Goal: Transaction & Acquisition: Purchase product/service

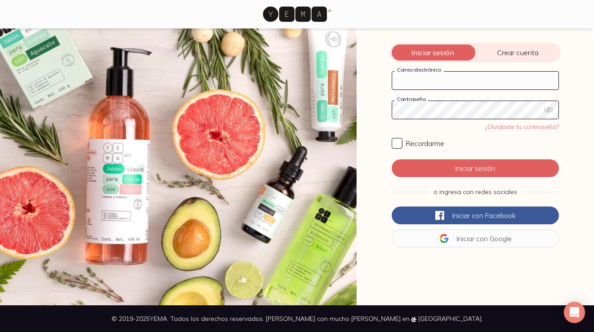
type input "[EMAIL_ADDRESS][DOMAIN_NAME]"
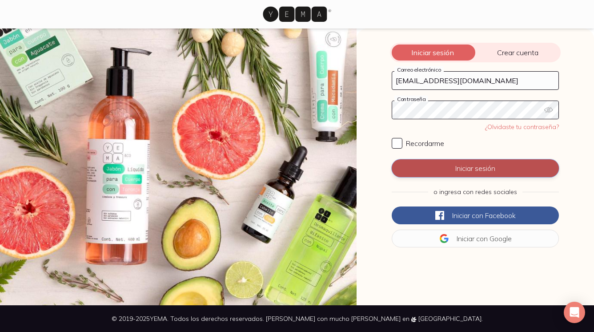
click at [475, 167] on button "Iniciar sesión" at bounding box center [475, 168] width 167 height 18
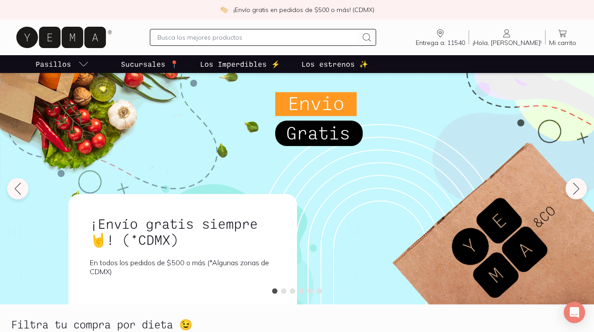
click at [247, 38] on input "text" at bounding box center [257, 37] width 201 height 11
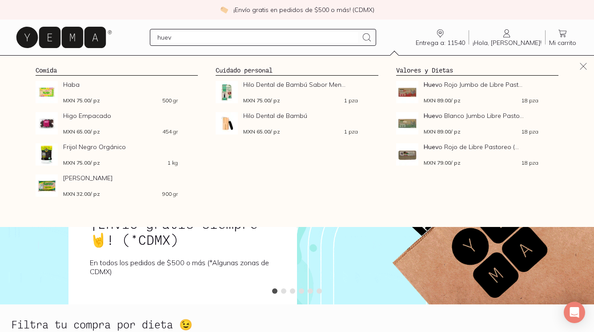
type input "huevo"
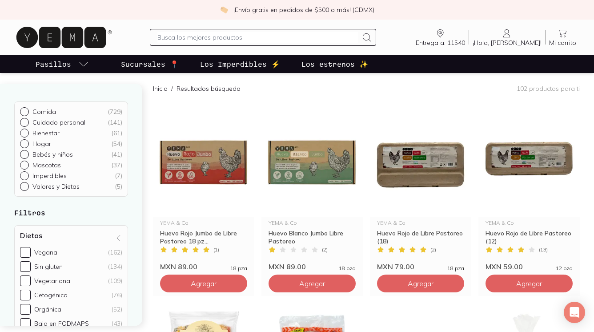
scroll to position [80, 0]
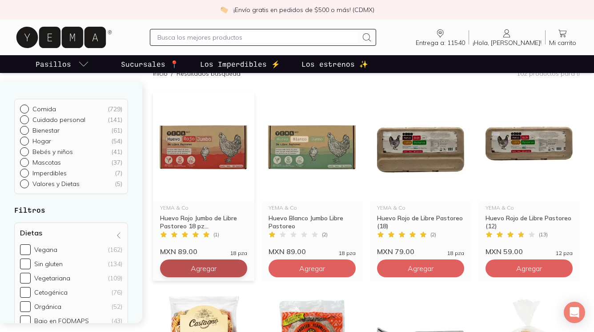
click at [202, 266] on span "Agregar" at bounding box center [204, 268] width 26 height 9
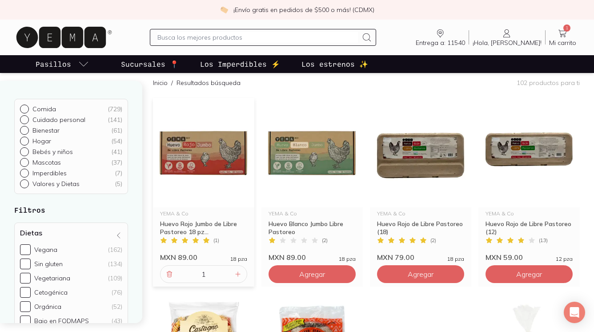
scroll to position [69, 0]
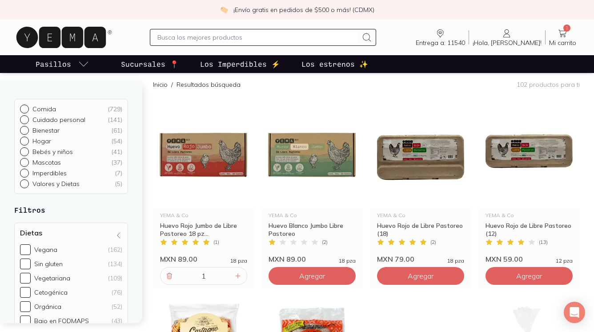
click at [256, 40] on input "text" at bounding box center [257, 37] width 201 height 11
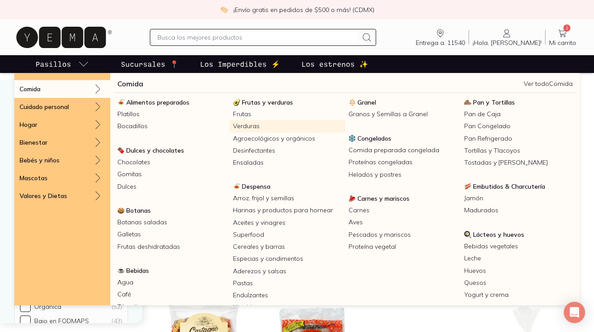
click at [249, 128] on link "Verduras" at bounding box center [287, 126] width 116 height 12
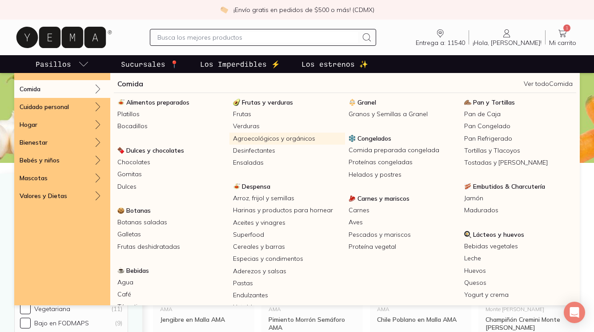
click at [269, 136] on link "Agroecológicos y orgánicos" at bounding box center [287, 138] width 116 height 12
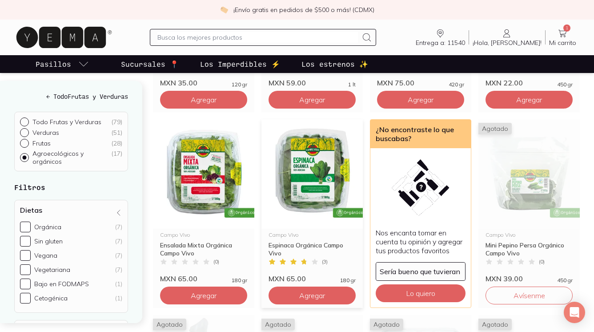
scroll to position [462, 0]
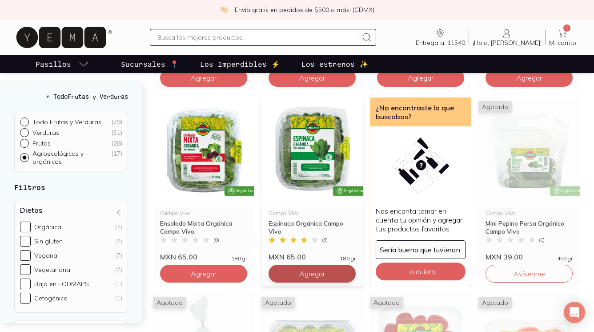
click at [301, 273] on span "Agregar" at bounding box center [312, 273] width 26 height 9
click at [286, 35] on input "text" at bounding box center [257, 37] width 201 height 11
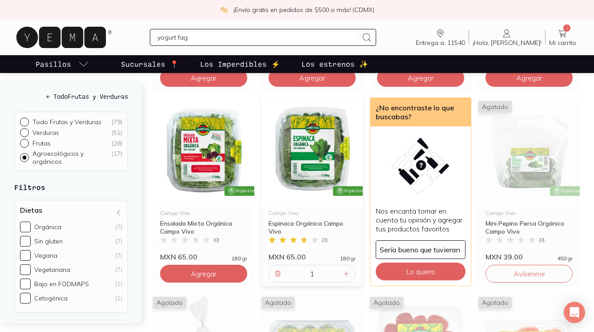
type input "yogurt fage"
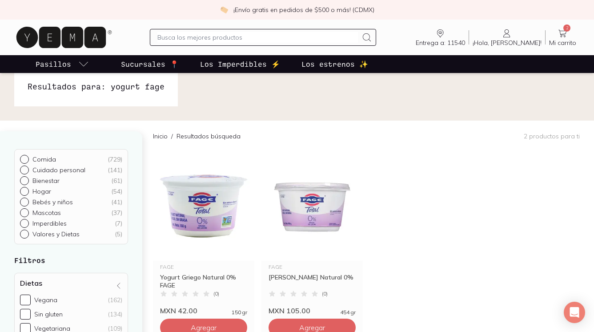
scroll to position [2, 0]
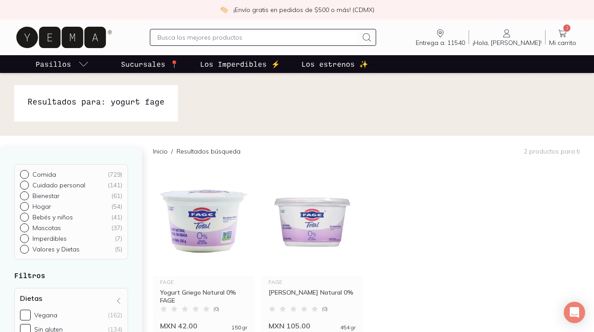
click at [234, 37] on input "text" at bounding box center [257, 37] width 201 height 11
type input "kefir"
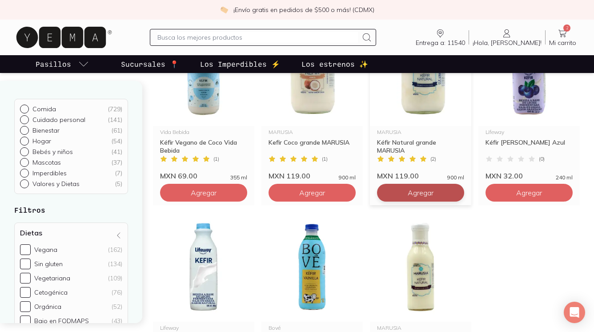
scroll to position [151, 0]
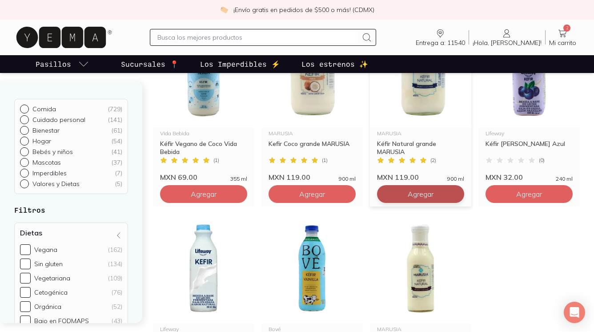
click at [390, 191] on button "Agregar" at bounding box center [420, 194] width 87 height 18
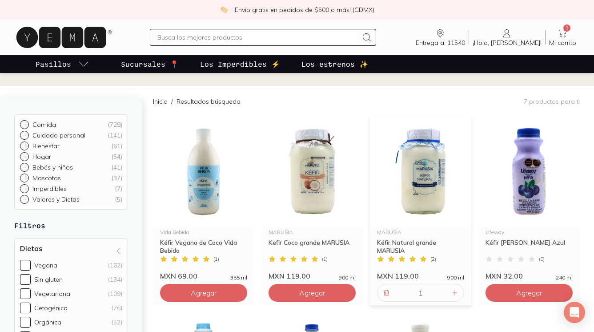
scroll to position [46, 0]
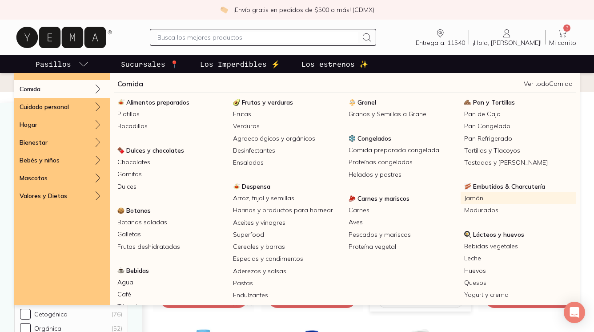
click at [472, 196] on link "Jamón" at bounding box center [519, 198] width 116 height 12
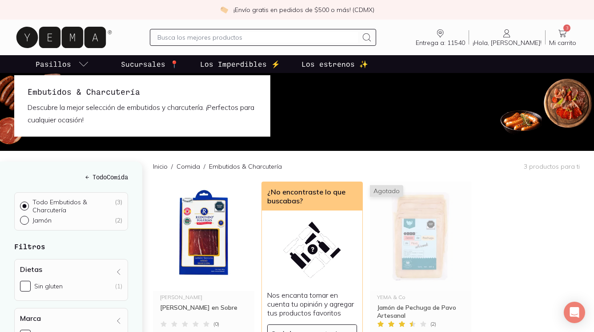
scroll to position [15, 0]
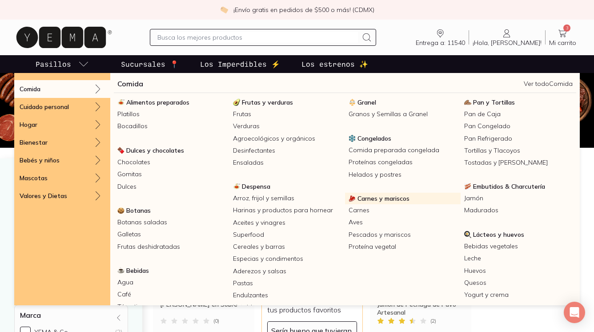
click at [375, 196] on span "Carnes y mariscos" at bounding box center [383, 198] width 52 height 8
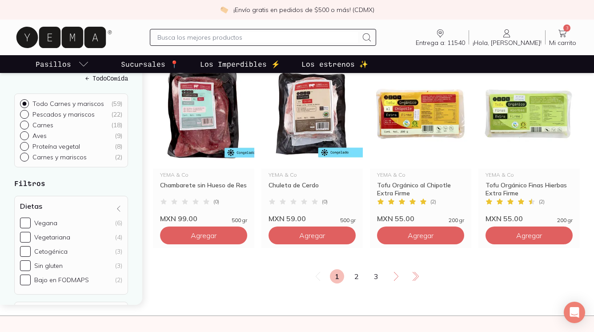
scroll to position [1102, 0]
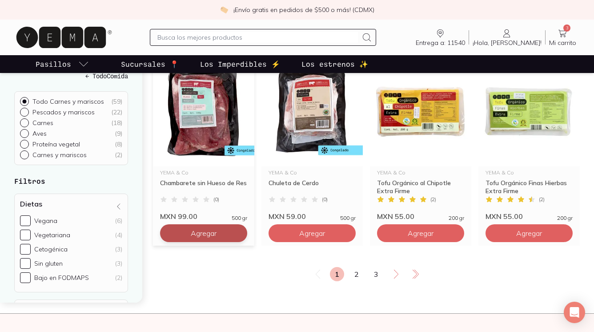
click at [217, 233] on span "Agregar" at bounding box center [204, 233] width 26 height 9
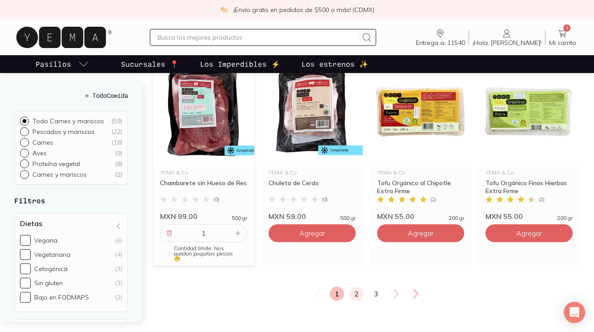
click at [353, 286] on link "2" at bounding box center [356, 293] width 14 height 14
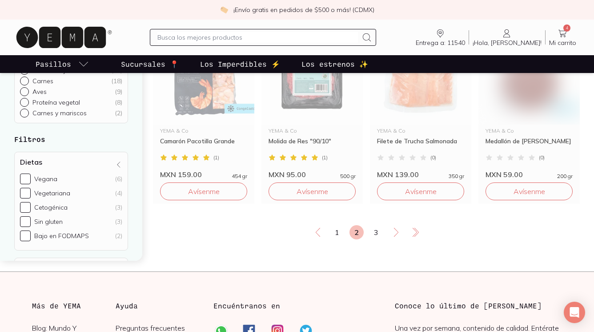
scroll to position [1173, 0]
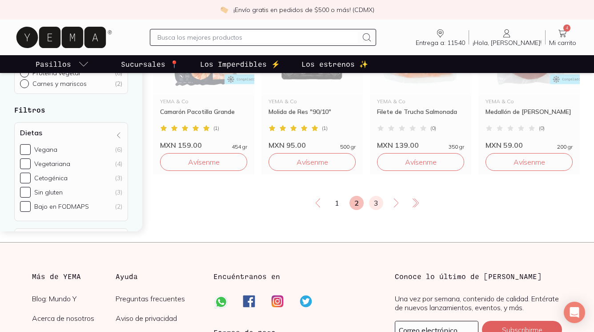
click at [372, 202] on link "3" at bounding box center [376, 203] width 14 height 14
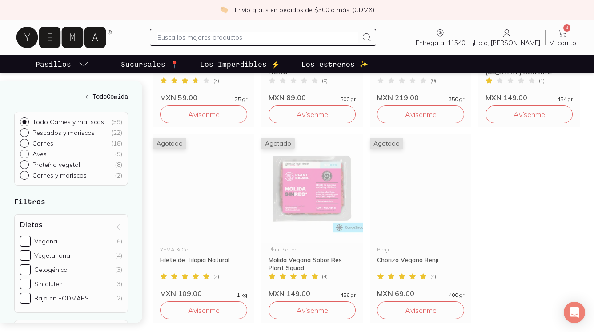
scroll to position [329, 0]
